Goal: Task Accomplishment & Management: Use online tool/utility

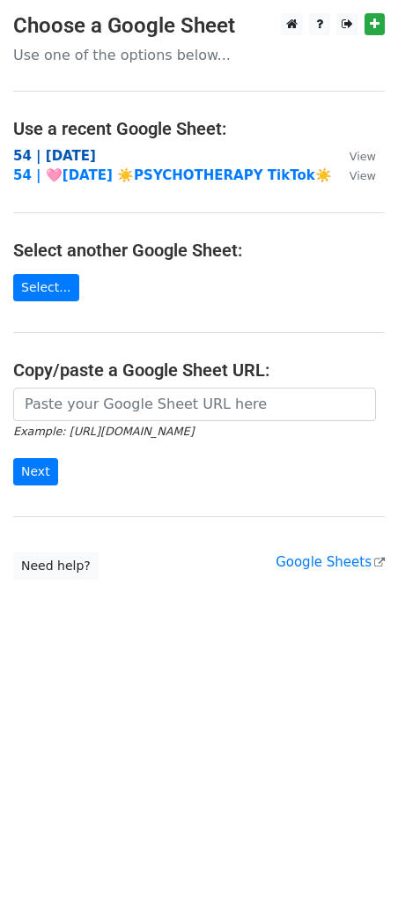
click at [71, 155] on strong "54 | [DATE]" at bounding box center [54, 156] width 83 height 16
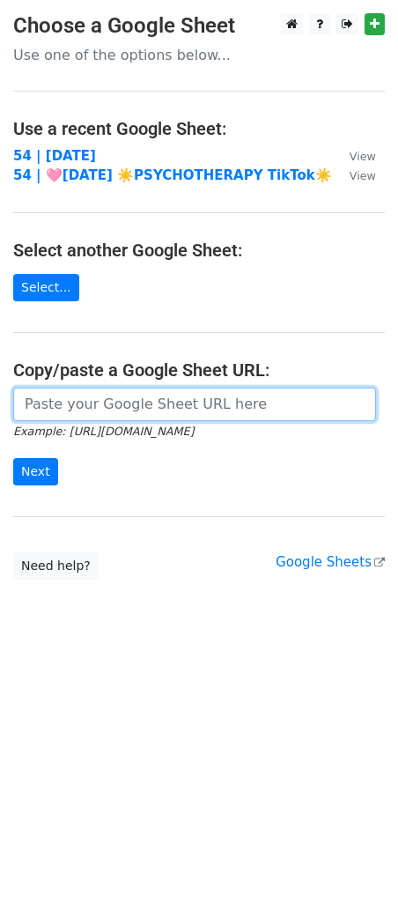
click at [108, 408] on input "url" at bounding box center [194, 404] width 363 height 33
paste input "https://docs.google.com/spreadsheets/d/1I6yefrDtfcJdjcBgn01GkLRIwz8Y-1hvHR_-k7g…"
type input "https://docs.google.com/spreadsheets/d/1I6yefrDtfcJdjcBgn01GkLRIwz8Y-1hvHR_-k7g…"
click at [13, 458] on input "Next" at bounding box center [35, 471] width 45 height 27
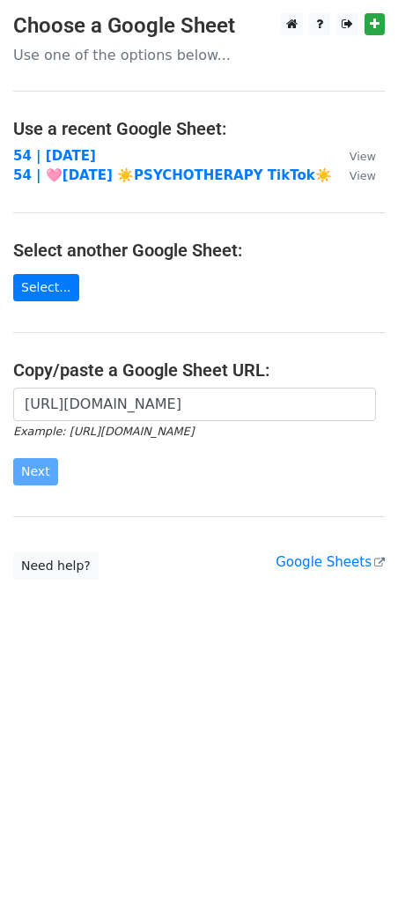
scroll to position [0, 0]
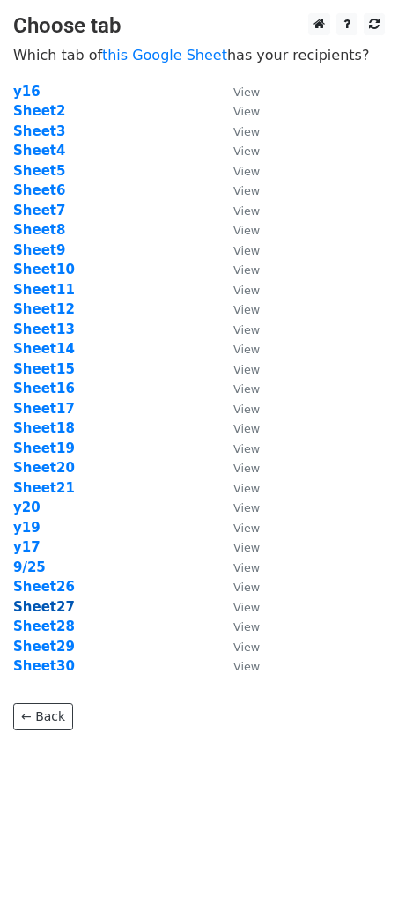
click at [57, 606] on strong "Sheet27" at bounding box center [44, 607] width 62 height 16
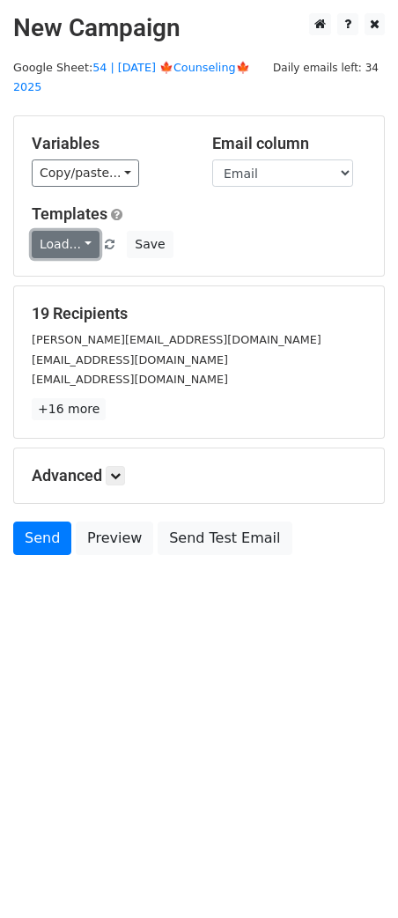
click at [71, 231] on link "Load..." at bounding box center [66, 244] width 68 height 27
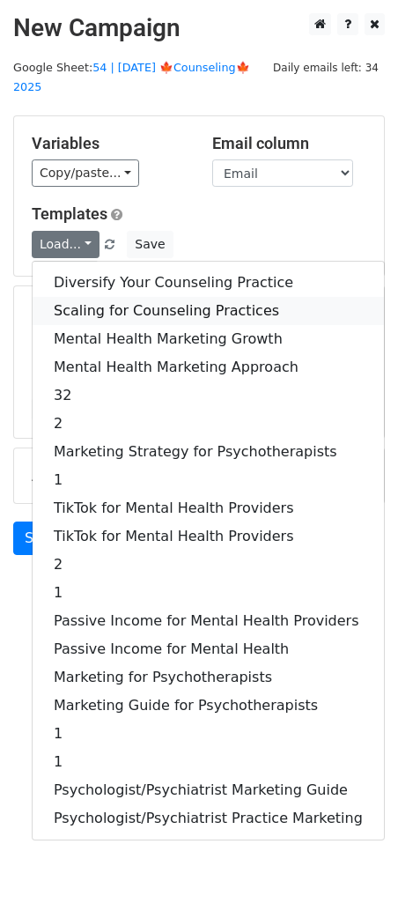
click at [84, 297] on link "Scaling for Counseling Practices" at bounding box center [209, 311] width 352 height 28
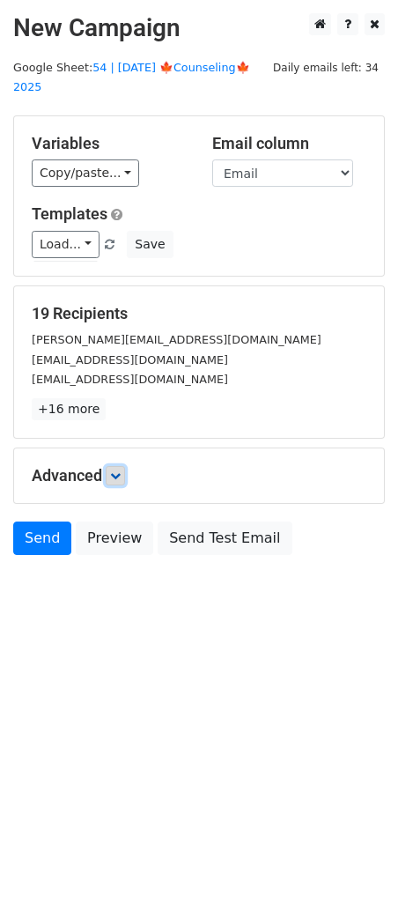
click at [121, 471] on icon at bounding box center [115, 476] width 11 height 11
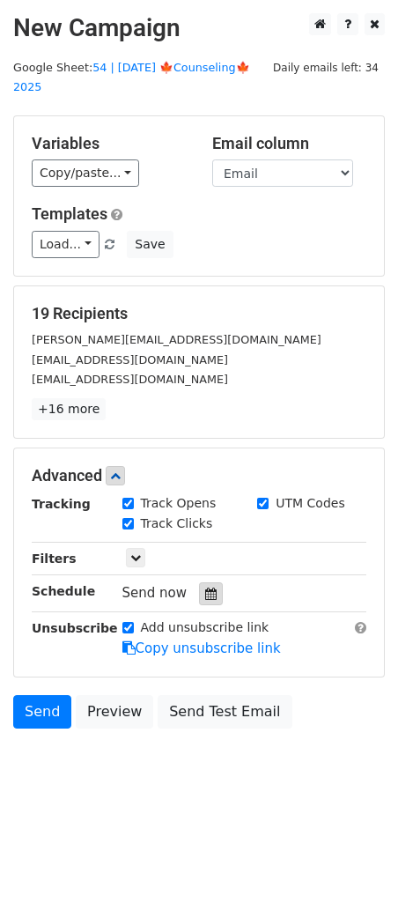
click at [205, 588] on icon at bounding box center [210, 594] width 11 height 12
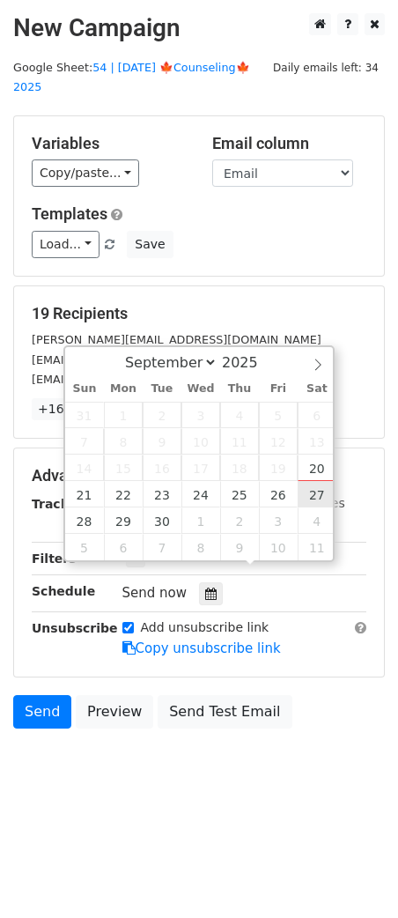
type input "2025-09-27 12:00"
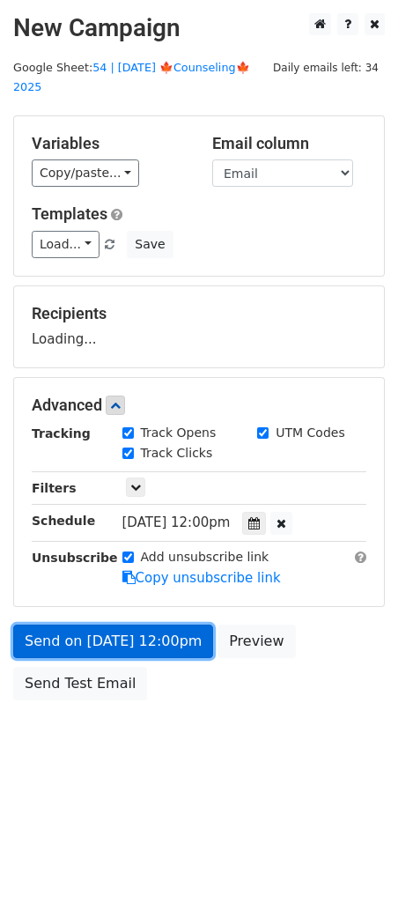
click at [148, 625] on link "Send on Sep 27 at 12:00pm" at bounding box center [113, 641] width 200 height 33
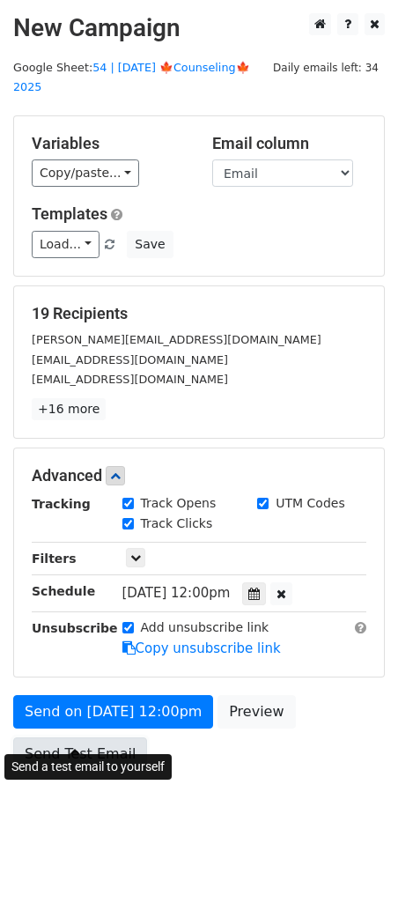
click at [93, 738] on link "Send Test Email" at bounding box center [80, 754] width 134 height 33
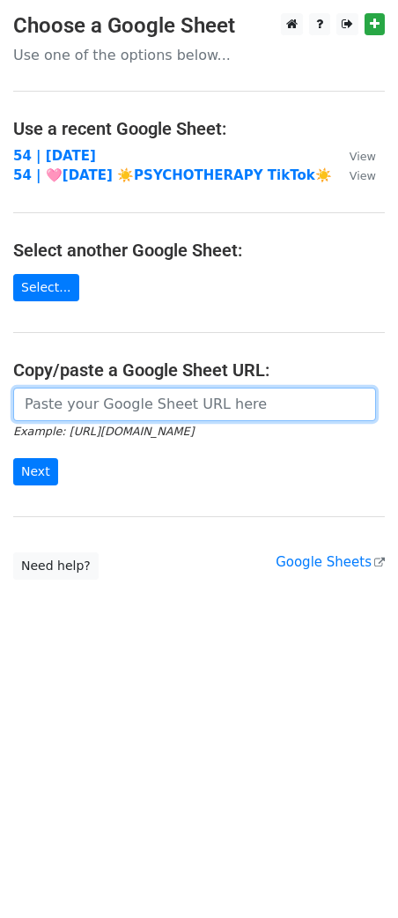
click at [128, 394] on input "url" at bounding box center [194, 404] width 363 height 33
paste input "[URL][DOMAIN_NAME]"
type input "[URL][DOMAIN_NAME]"
click at [13, 458] on input "Next" at bounding box center [35, 471] width 45 height 27
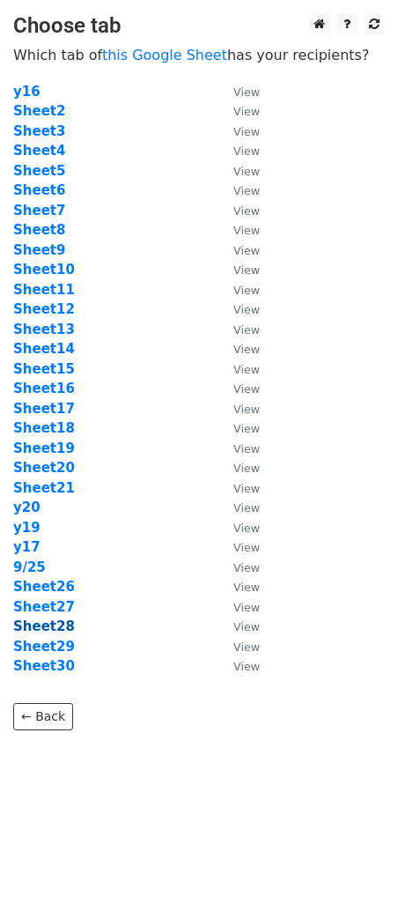
click at [42, 628] on strong "Sheet28" at bounding box center [44, 627] width 62 height 16
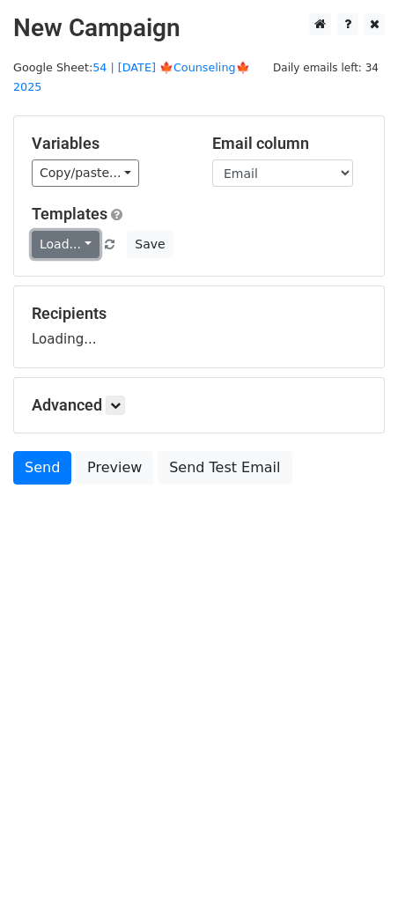
click at [58, 231] on link "Load..." at bounding box center [66, 244] width 68 height 27
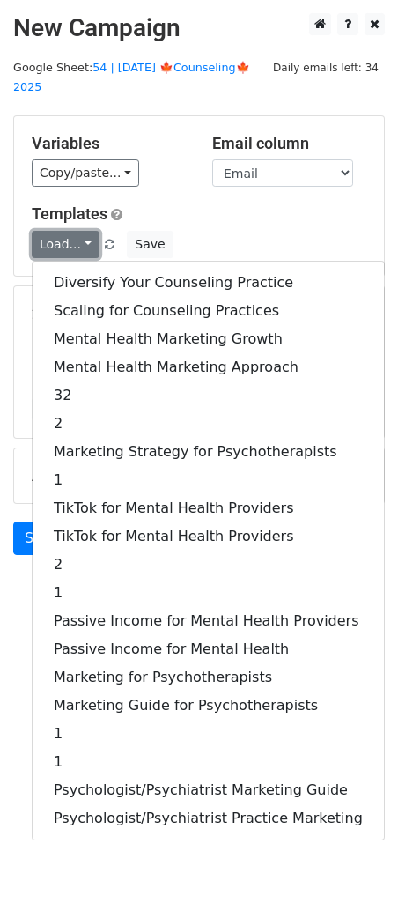
click at [58, 231] on link "Load..." at bounding box center [66, 244] width 68 height 27
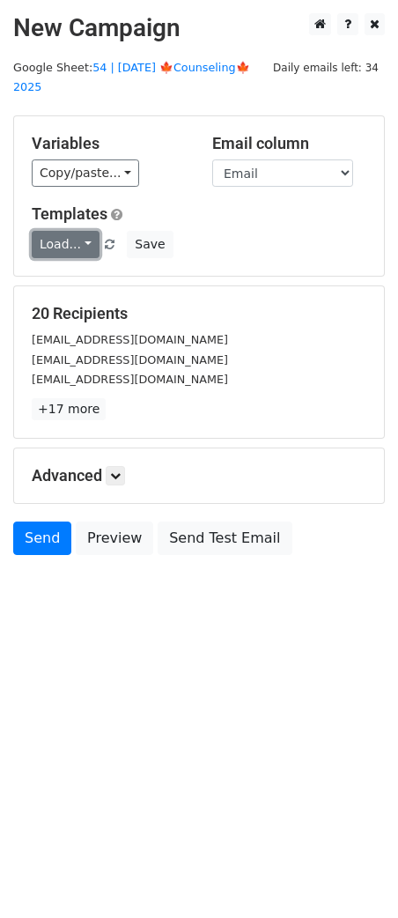
click at [58, 231] on link "Load..." at bounding box center [66, 244] width 68 height 27
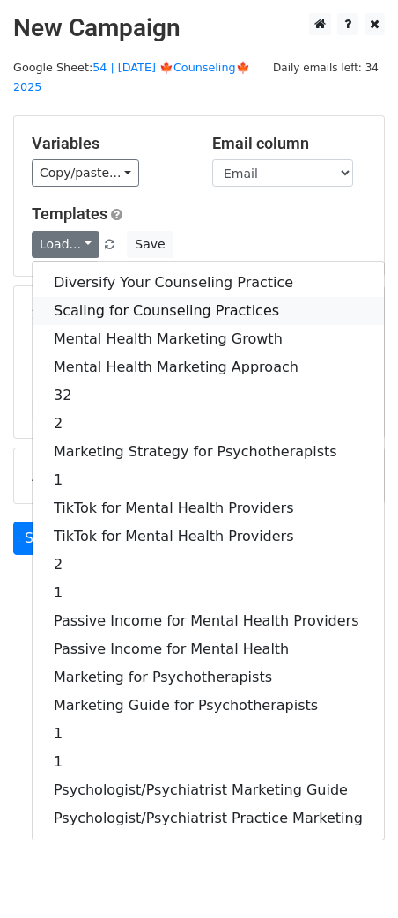
click at [82, 297] on link "Scaling for Counseling Practices" at bounding box center [209, 311] width 352 height 28
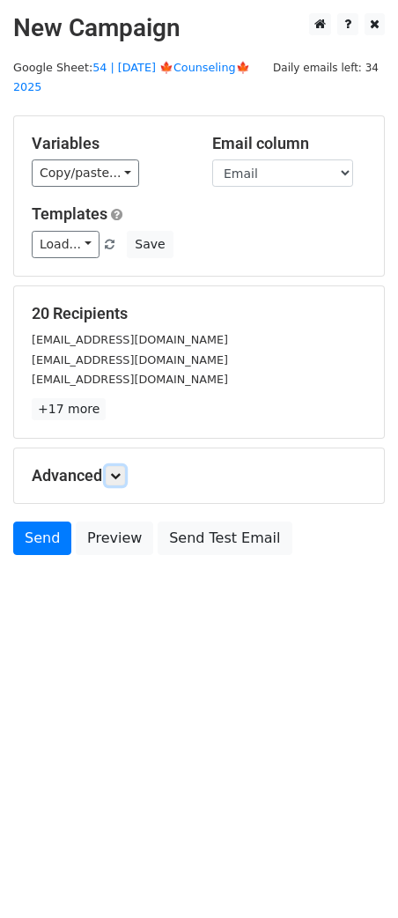
drag, startPoint x: 126, startPoint y: 453, endPoint x: 134, endPoint y: 469, distance: 17.7
click at [125, 466] on link at bounding box center [115, 475] width 19 height 19
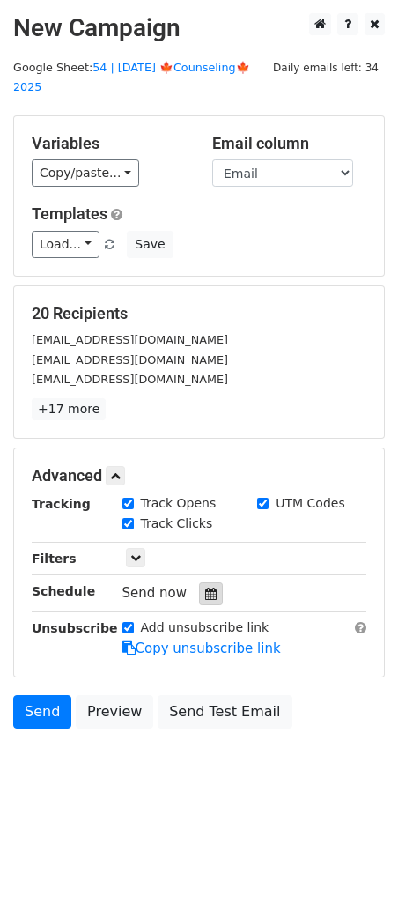
click at [200, 583] on div at bounding box center [211, 594] width 24 height 23
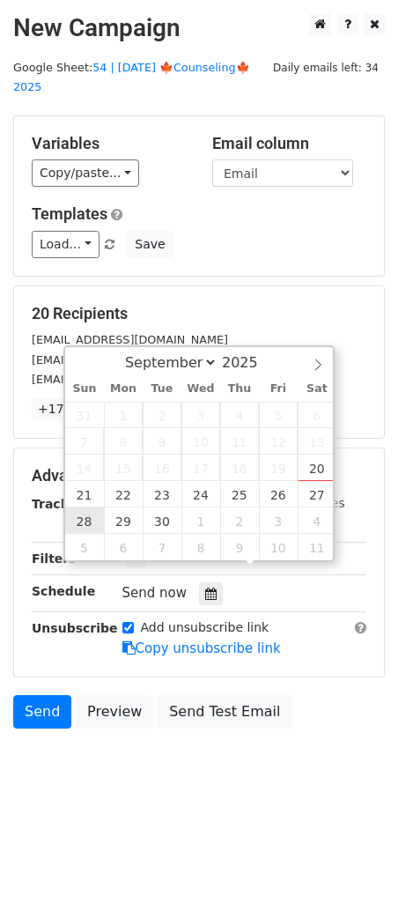
type input "2025-09-28 12:00"
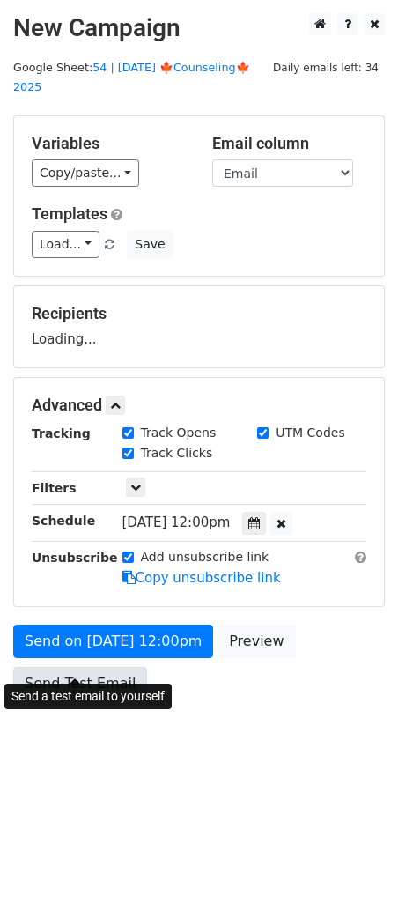
click at [79, 667] on link "Send Test Email" at bounding box center [80, 683] width 134 height 33
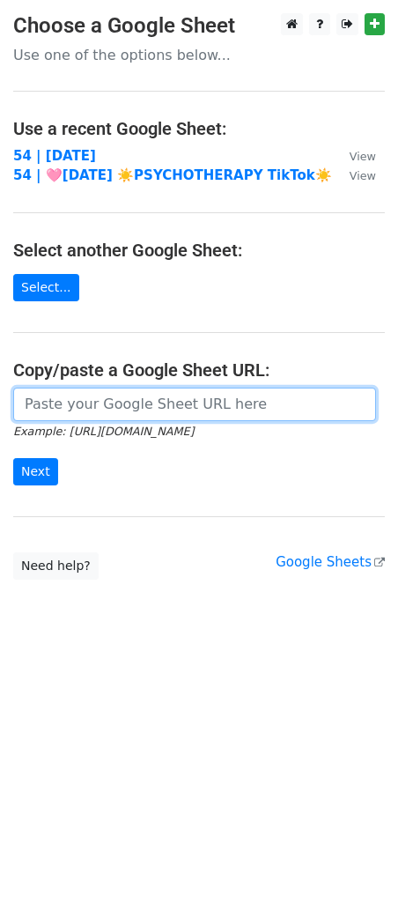
click at [137, 391] on input "url" at bounding box center [194, 404] width 363 height 33
paste input "[URL][DOMAIN_NAME]"
type input "https://docs.google.com/spreadsheets/d/1I6yefrDtfcJdjcBgn01GkLRIwz8Y-1hvHR_-k7g…"
click at [13, 458] on input "Next" at bounding box center [35, 471] width 45 height 27
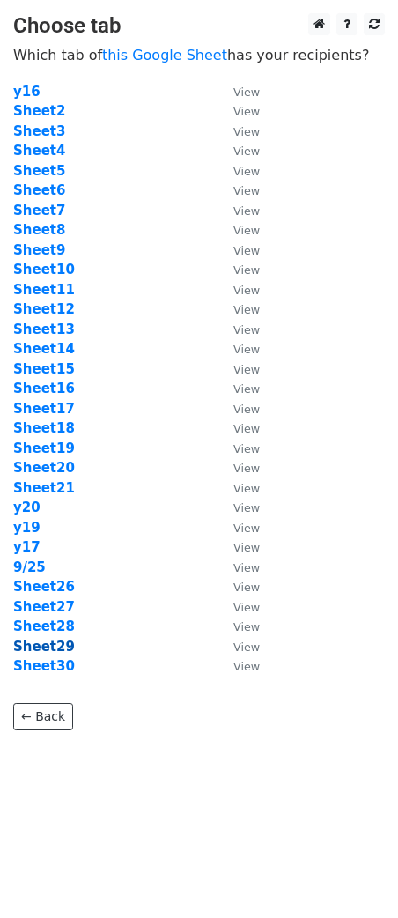
click at [53, 648] on strong "Sheet29" at bounding box center [44, 647] width 62 height 16
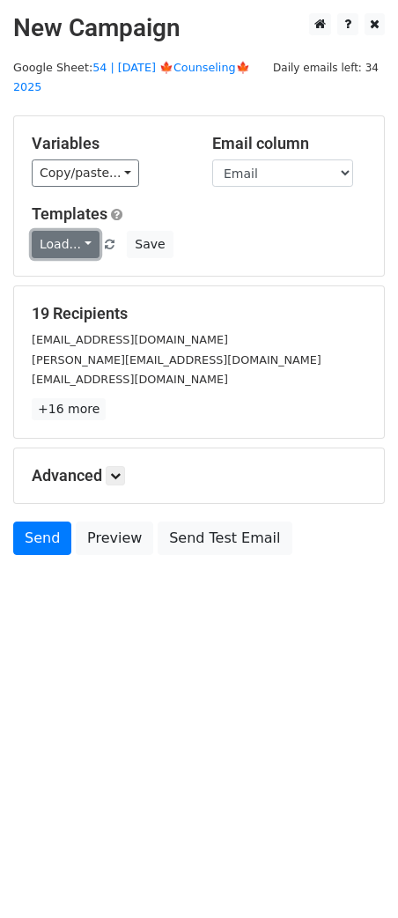
click at [61, 232] on link "Load..." at bounding box center [66, 244] width 68 height 27
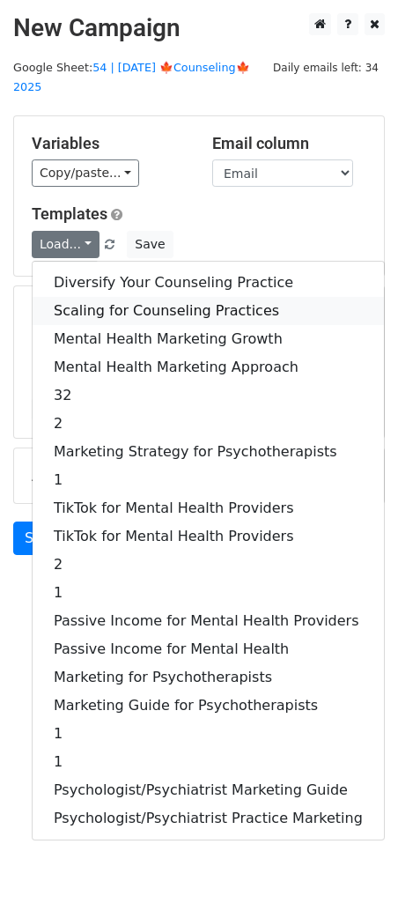
click at [122, 297] on link "Scaling for Counseling Practices" at bounding box center [209, 311] width 352 height 28
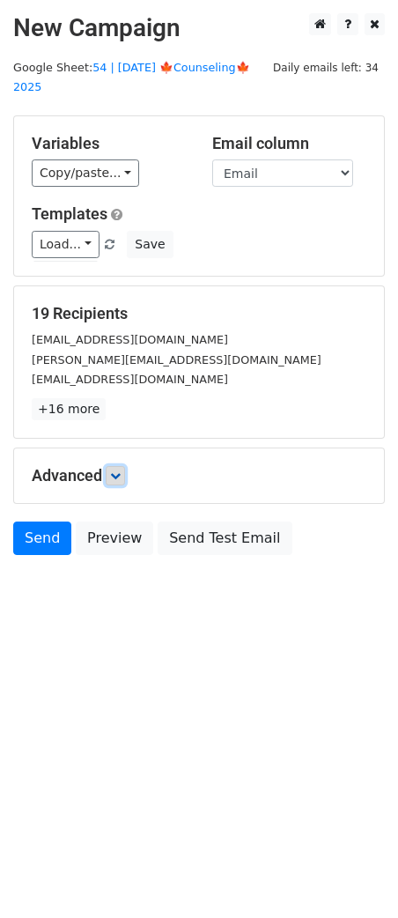
click at [122, 466] on link at bounding box center [115, 475] width 19 height 19
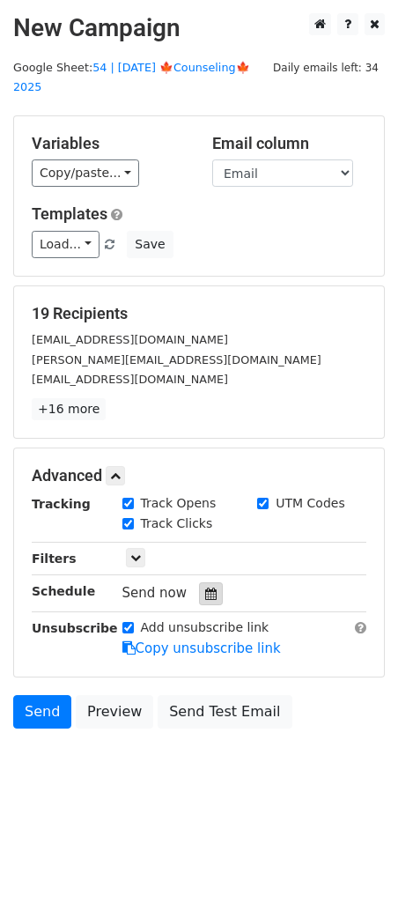
click at [199, 583] on div at bounding box center [211, 594] width 24 height 23
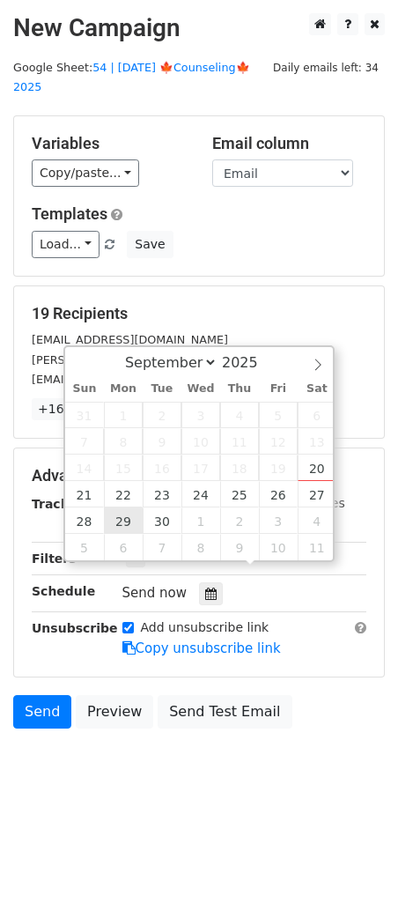
type input "2025-09-29 12:00"
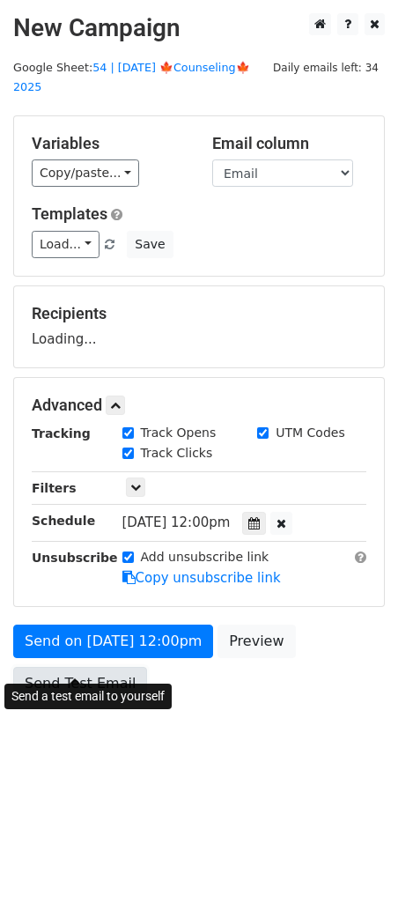
click at [92, 667] on link "Send Test Email" at bounding box center [80, 683] width 134 height 33
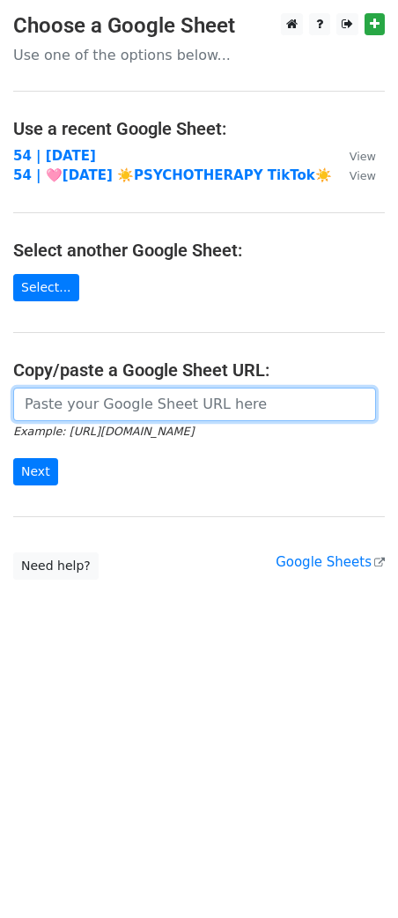
click at [108, 397] on input "url" at bounding box center [194, 404] width 363 height 33
paste input "[URL][DOMAIN_NAME]"
type input "[URL][DOMAIN_NAME]"
click at [13, 458] on input "Next" at bounding box center [35, 471] width 45 height 27
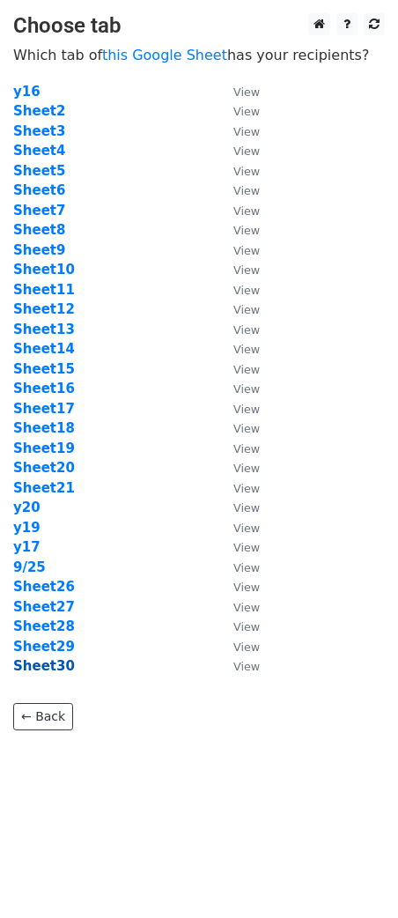
click at [55, 671] on strong "Sheet30" at bounding box center [44, 666] width 62 height 16
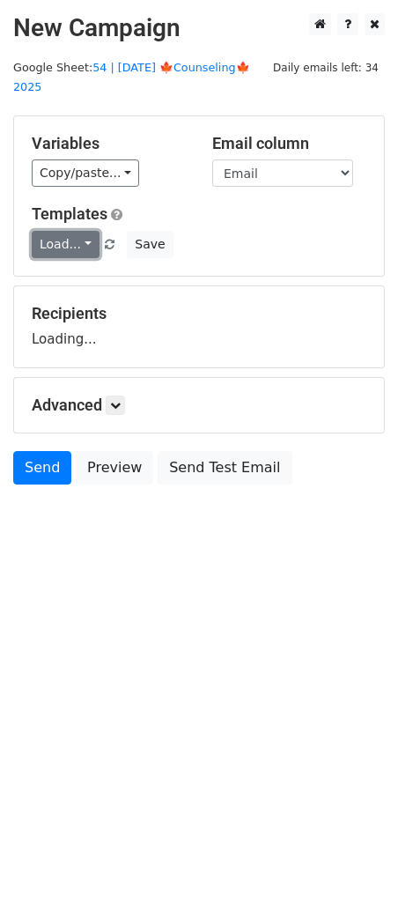
click at [59, 231] on link "Load..." at bounding box center [66, 244] width 68 height 27
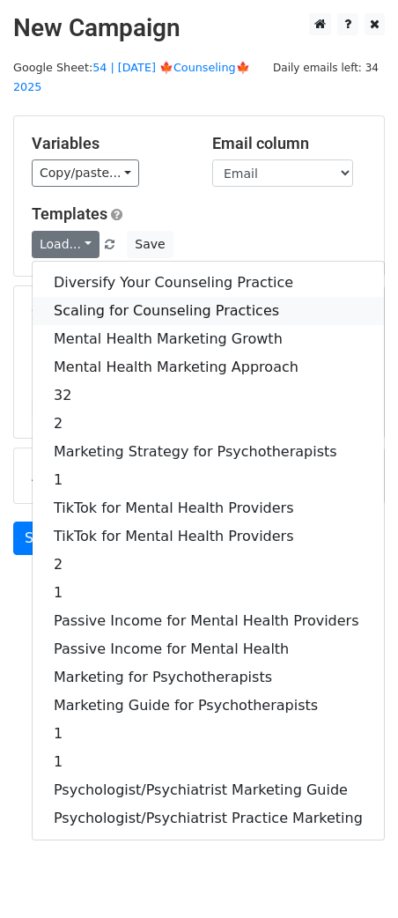
click at [90, 297] on link "Scaling for Counseling Practices" at bounding box center [209, 311] width 352 height 28
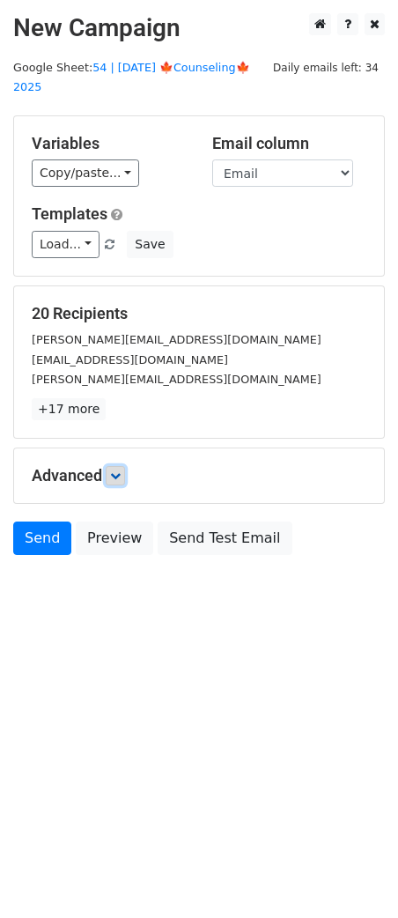
click at [125, 466] on link at bounding box center [115, 475] width 19 height 19
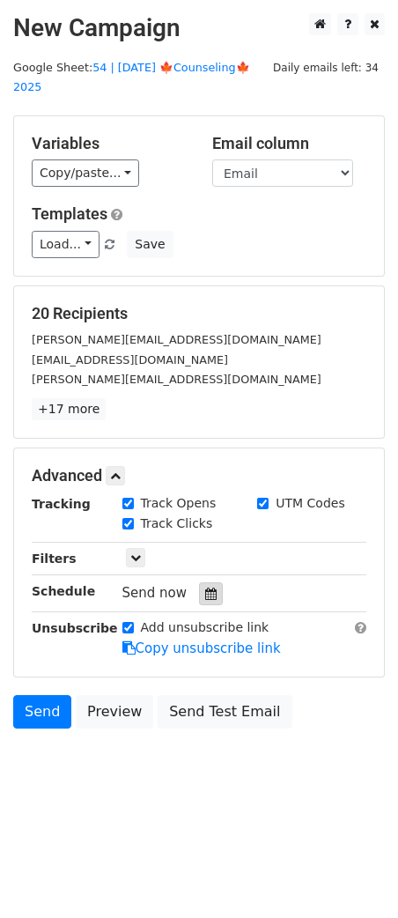
click at [208, 588] on icon at bounding box center [210, 594] width 11 height 12
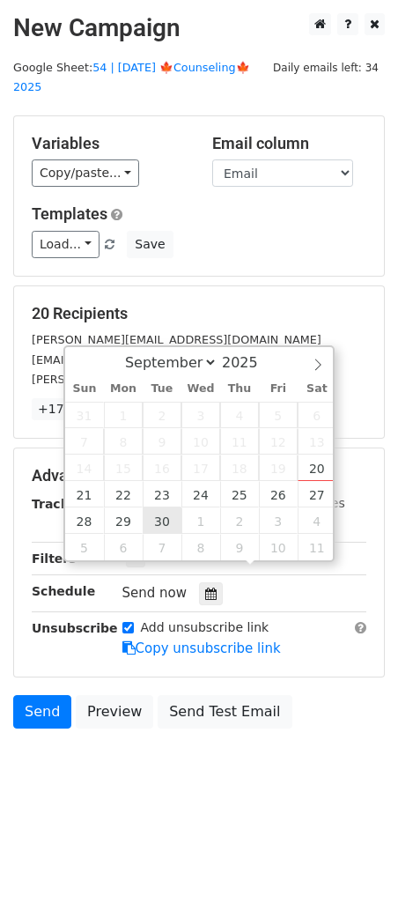
type input "2025-09-30 12:00"
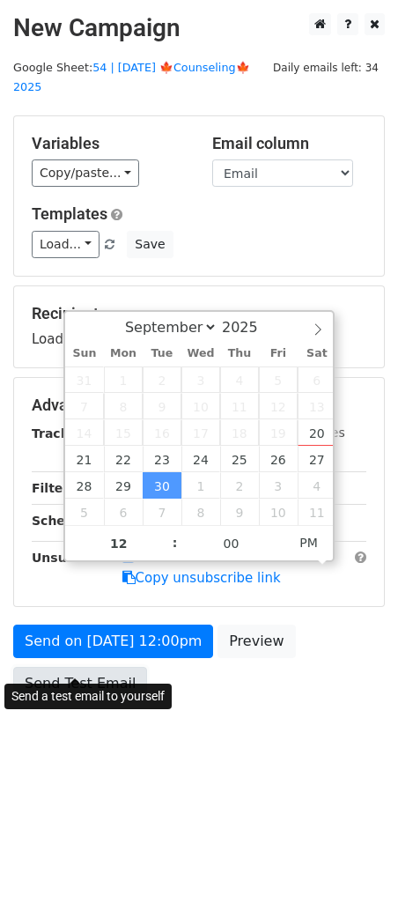
click at [105, 667] on link "Send Test Email" at bounding box center [80, 683] width 134 height 33
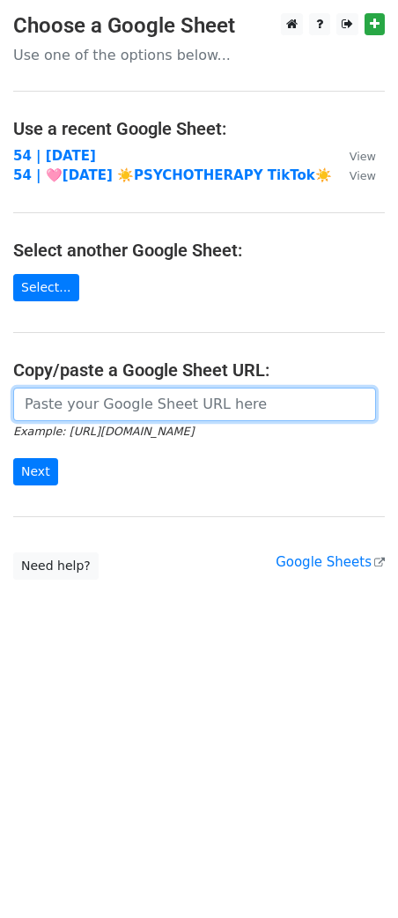
click at [85, 408] on input "url" at bounding box center [194, 404] width 363 height 33
paste input "[URL][DOMAIN_NAME]"
type input "[URL][DOMAIN_NAME]"
click at [13, 458] on input "Next" at bounding box center [35, 471] width 45 height 27
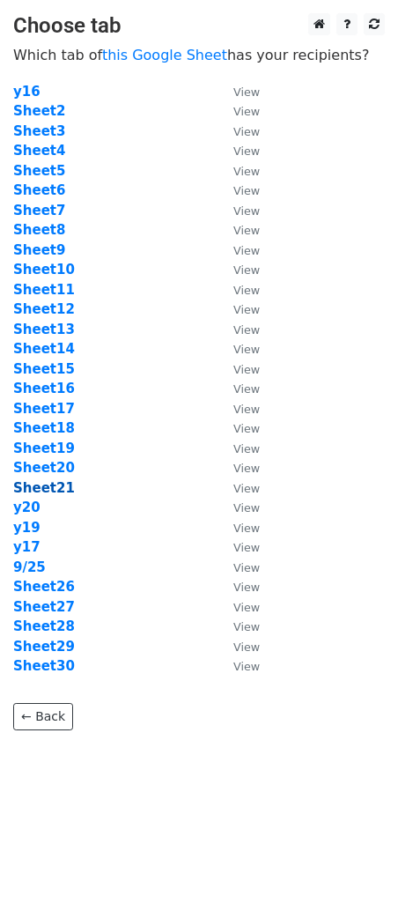
click at [47, 491] on strong "Sheet21" at bounding box center [44, 488] width 62 height 16
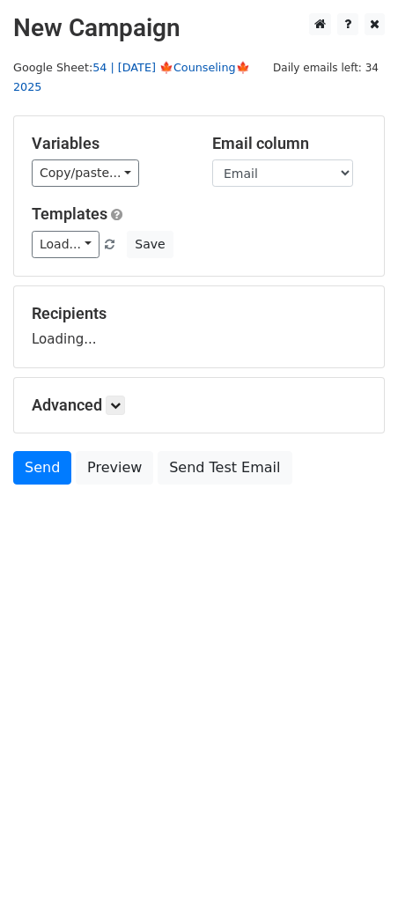
click at [151, 65] on link "54 | SEP 25 🍁Counseling🍁 2025" at bounding box center [131, 77] width 237 height 33
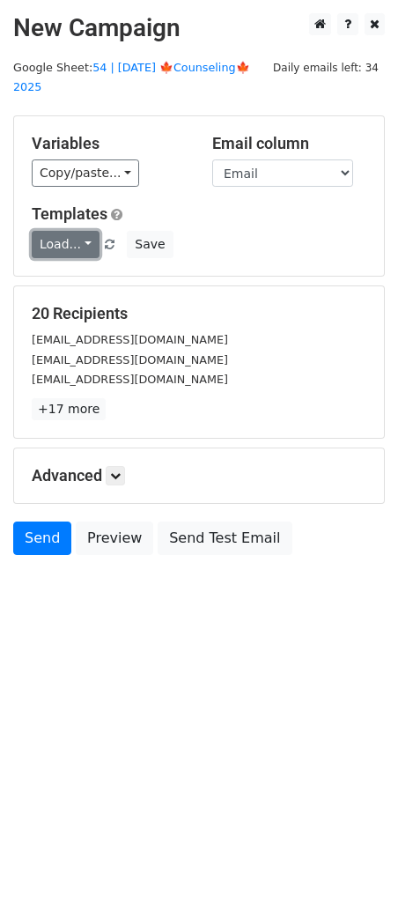
click at [51, 231] on link "Load..." at bounding box center [66, 244] width 68 height 27
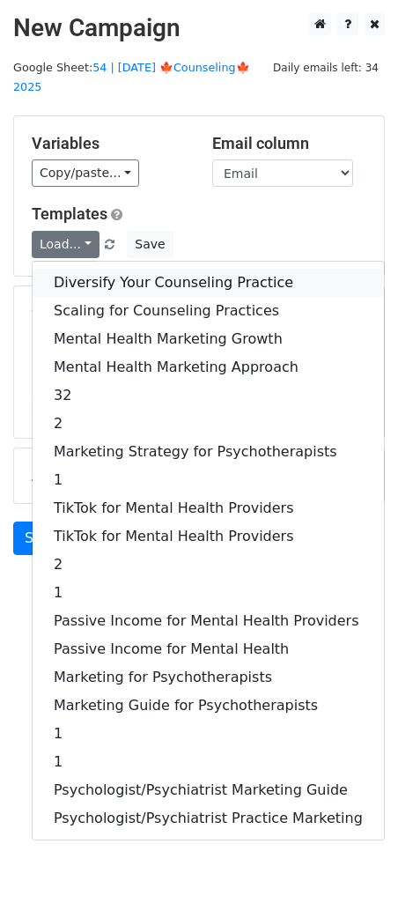
click at [130, 269] on link "Diversify Your Counseling Practice" at bounding box center [209, 283] width 352 height 28
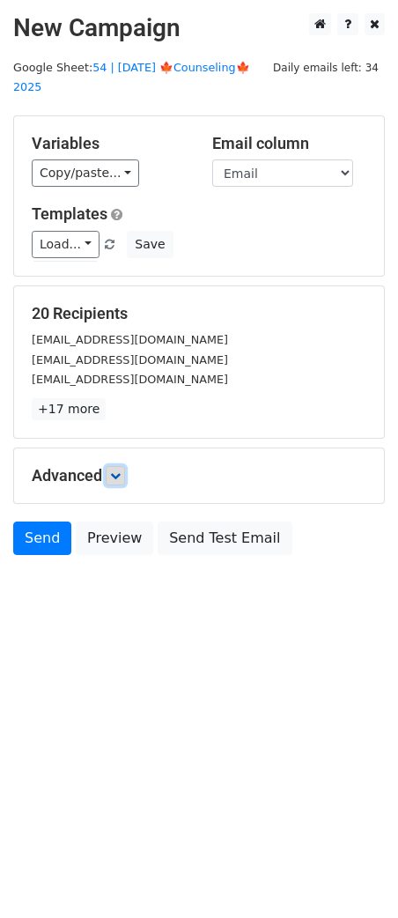
click at [112, 466] on link at bounding box center [115, 475] width 19 height 19
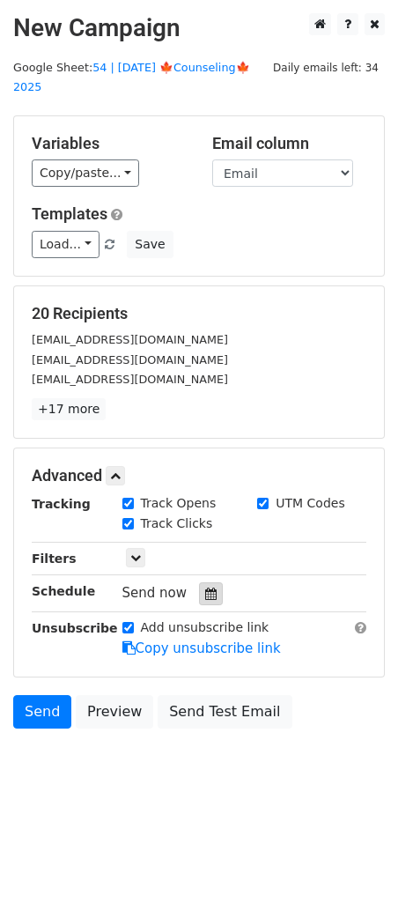
click at [212, 583] on div at bounding box center [211, 594] width 24 height 23
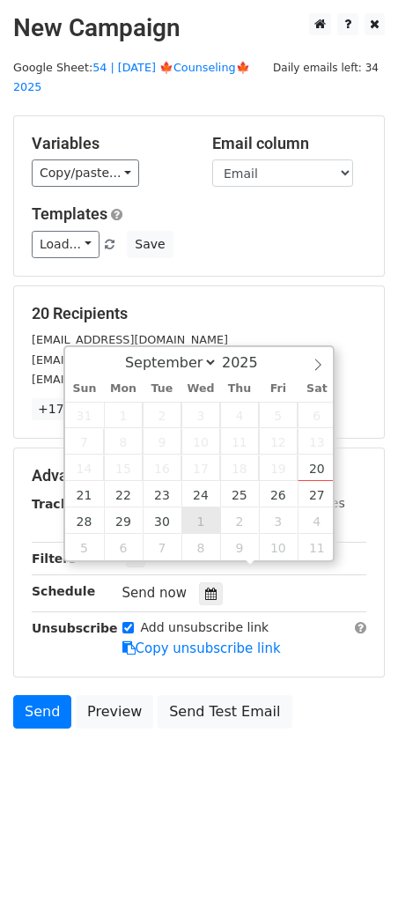
type input "2025-10-01 12:00"
select select "9"
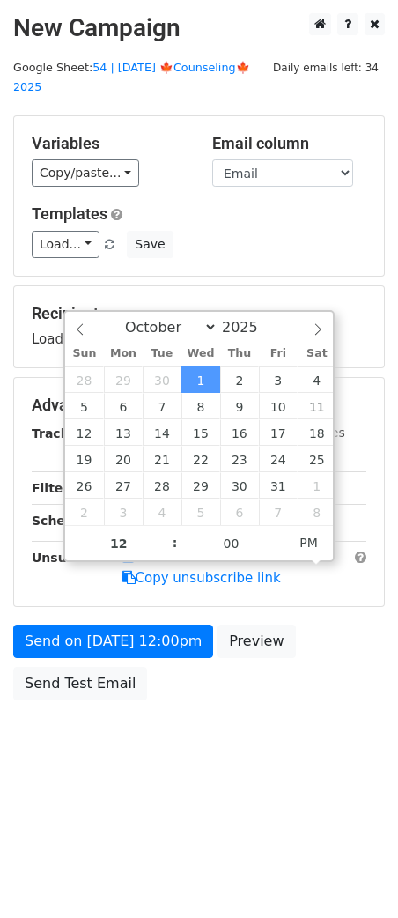
click at [109, 641] on div "Send on Oct 1 at 12:00pm Preview Send Test Email" at bounding box center [199, 667] width 398 height 85
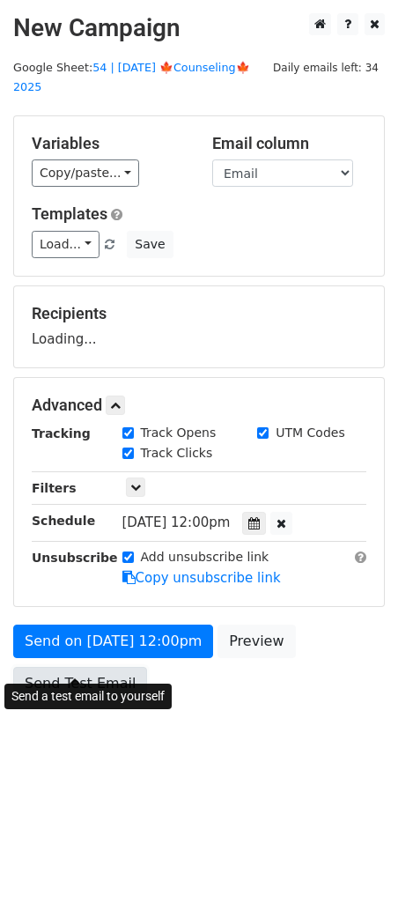
click at [94, 670] on link "Send Test Email" at bounding box center [80, 683] width 134 height 33
